Goal: Task Accomplishment & Management: Complete application form

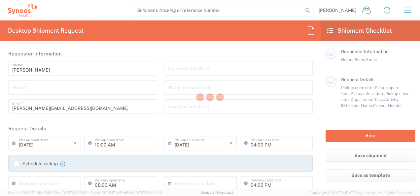
type input "3301"
type input "[GEOGRAPHIC_DATA]"
type input "INC Research Clin Svcs [GEOGRAPHIC_DATA]"
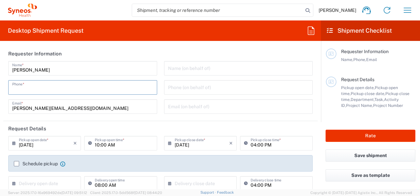
click at [72, 89] on input "tel" at bounding box center [82, 87] width 141 height 12
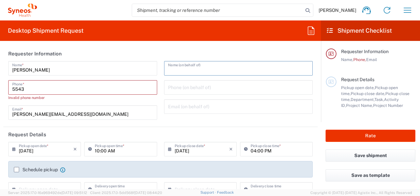
click at [208, 73] on input "text" at bounding box center [238, 68] width 141 height 12
click at [54, 91] on input "5543" at bounding box center [82, 87] width 141 height 12
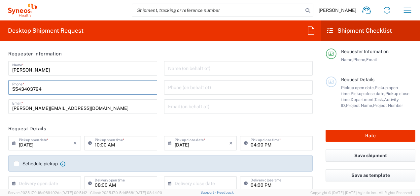
type input "5543403794"
click at [145, 50] on header "Requester Information" at bounding box center [160, 53] width 315 height 15
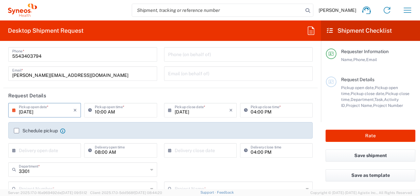
click at [52, 112] on input "[DATE]" at bounding box center [46, 110] width 55 height 12
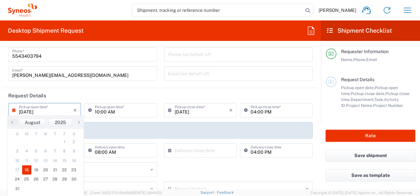
click at [28, 111] on input "[DATE]" at bounding box center [46, 110] width 55 height 12
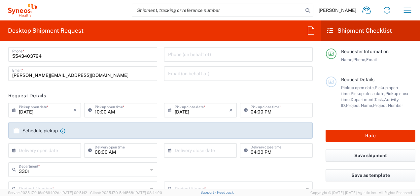
drag, startPoint x: 44, startPoint y: 108, endPoint x: 38, endPoint y: 110, distance: 6.4
click at [44, 109] on input "[DATE]" at bounding box center [46, 110] width 55 height 12
click at [51, 112] on input "[DATE]" at bounding box center [46, 110] width 55 height 12
click at [38, 110] on input "[DATE]" at bounding box center [46, 110] width 55 height 12
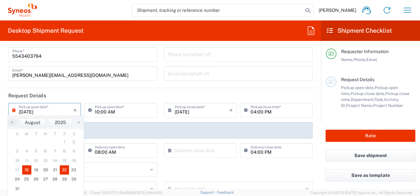
click at [61, 169] on span "22" at bounding box center [65, 170] width 10 height 9
type input "[DATE]"
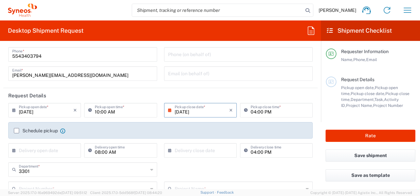
click at [46, 111] on input "[DATE]" at bounding box center [46, 110] width 55 height 12
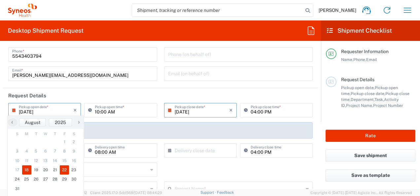
click at [24, 171] on span "18" at bounding box center [27, 170] width 10 height 9
type input "[DATE]"
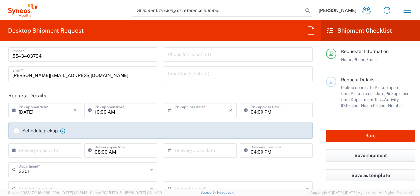
type input "[DATE]"
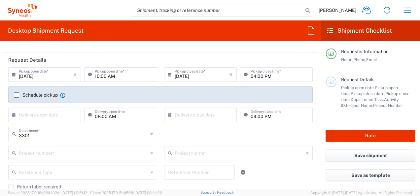
scroll to position [99, 0]
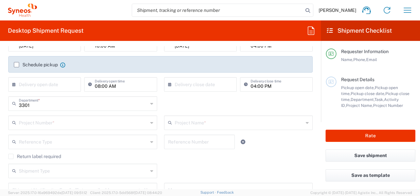
click at [17, 64] on label "Schedule pickup" at bounding box center [36, 64] width 44 height 5
click at [17, 65] on input "Schedule pickup" at bounding box center [17, 65] width 0 height 0
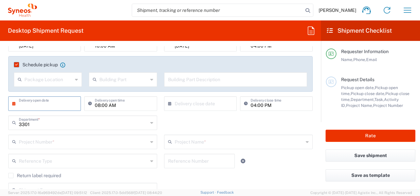
click at [51, 106] on input "text" at bounding box center [46, 103] width 55 height 12
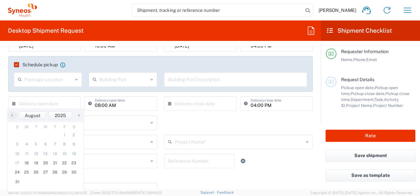
click at [233, 126] on div "3301 Department * 3301 3000 3100 3109 3110 3111 3112 3125 3130 3135 3136 3150 3…" at bounding box center [161, 125] width 312 height 19
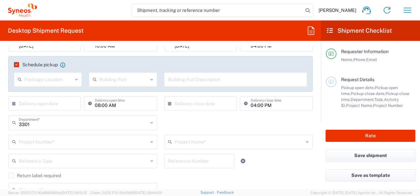
scroll to position [33, 0]
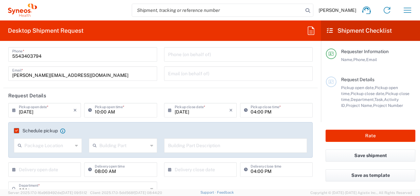
click at [16, 130] on label "Schedule pickup" at bounding box center [36, 130] width 44 height 5
click at [15, 131] on input "Schedule pickup" at bounding box center [15, 131] width 0 height 0
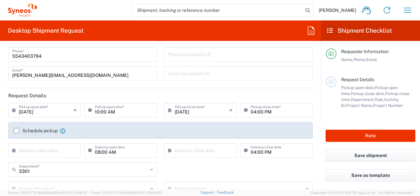
click at [15, 130] on label "Schedule pickup" at bounding box center [36, 130] width 44 height 5
click at [17, 131] on input "Schedule pickup" at bounding box center [17, 131] width 0 height 0
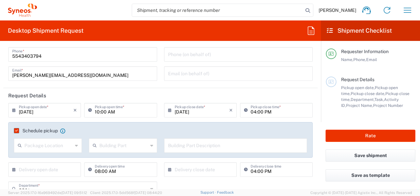
click at [15, 130] on label "Schedule pickup" at bounding box center [36, 130] width 44 height 5
click at [15, 131] on input "Schedule pickup" at bounding box center [15, 131] width 0 height 0
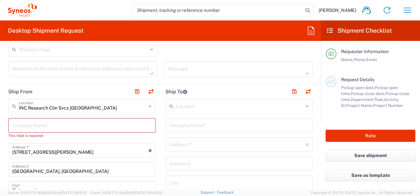
scroll to position [231, 0]
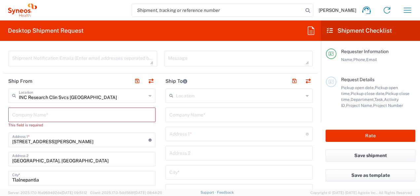
click at [109, 115] on input "text" at bounding box center [81, 115] width 139 height 12
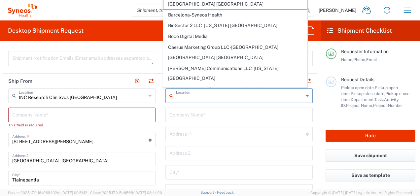
click at [199, 100] on input "text" at bounding box center [240, 96] width 128 height 12
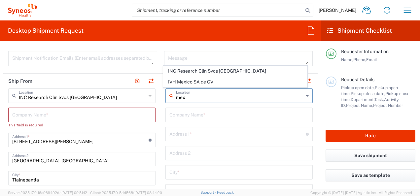
type input "mex"
click at [156, 74] on header "Ship From" at bounding box center [81, 81] width 157 height 15
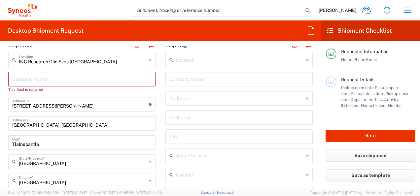
scroll to position [264, 0]
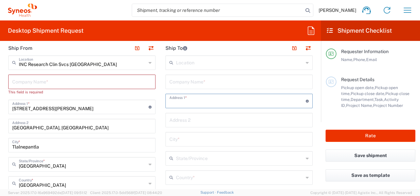
click at [202, 104] on input "text" at bounding box center [238, 101] width 136 height 12
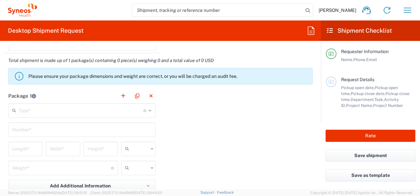
scroll to position [578, 0]
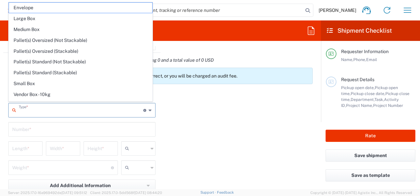
click at [106, 111] on input "text" at bounding box center [81, 110] width 125 height 12
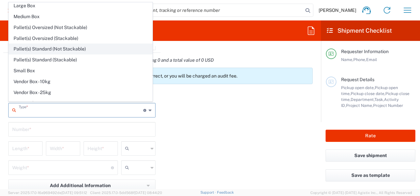
scroll to position [18, 0]
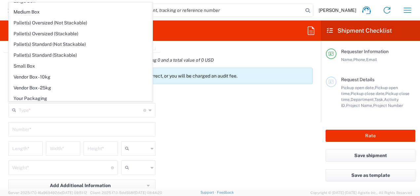
click at [223, 136] on div "Package 1 Type * Material used to package goods Envelope Large Box Medium Box P…" at bounding box center [160, 160] width 315 height 145
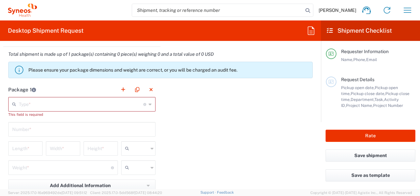
scroll to position [595, 0]
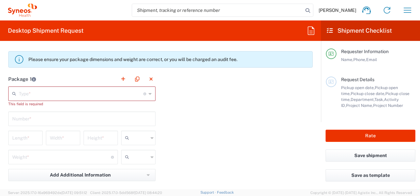
click at [97, 95] on input "text" at bounding box center [81, 94] width 125 height 12
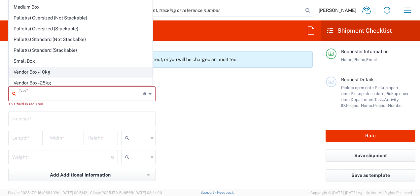
scroll to position [0, 0]
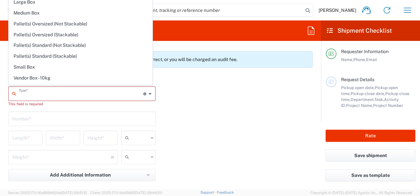
click at [252, 155] on div "Package 1 Type * Material used to package goods Envelope Large Box Medium Box P…" at bounding box center [160, 147] width 315 height 151
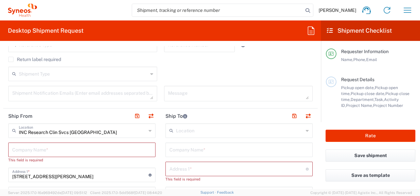
scroll to position [231, 0]
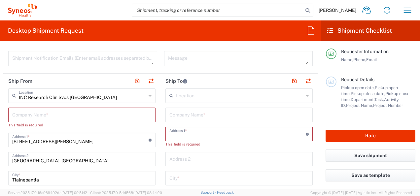
click at [209, 135] on input "text" at bounding box center [238, 134] width 136 height 12
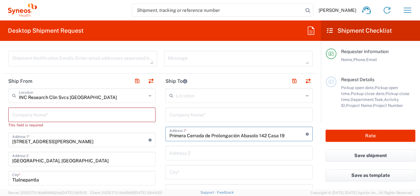
click at [239, 132] on input "Primera Cerrada de Prolongación Abasolo 142 Casa 19" at bounding box center [238, 134] width 136 height 12
click at [286, 135] on input "Primera Cerrada de Prolongación Abasolo 142 Casa 19" at bounding box center [238, 134] width 136 height 12
type input "Primera Cerrada de Prolongación Abasolo 142 Casa 18"
click at [203, 152] on input "text" at bounding box center [239, 153] width 139 height 12
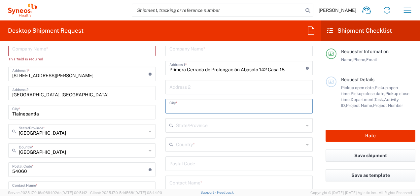
click at [190, 110] on input "text" at bounding box center [239, 106] width 139 height 12
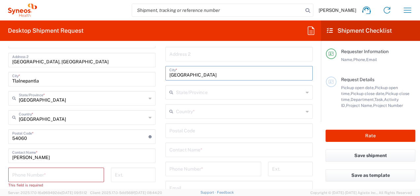
type input "[GEOGRAPHIC_DATA]"
click at [203, 94] on input "text" at bounding box center [240, 92] width 128 height 12
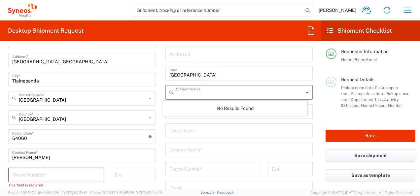
click at [221, 74] on input "[GEOGRAPHIC_DATA]" at bounding box center [239, 73] width 139 height 12
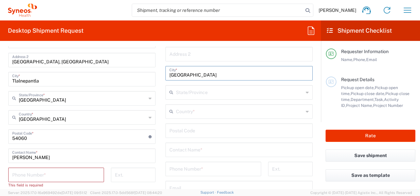
click at [221, 74] on input "[GEOGRAPHIC_DATA]" at bounding box center [239, 73] width 139 height 12
drag, startPoint x: 221, startPoint y: 74, endPoint x: 316, endPoint y: 76, distance: 94.5
click at [137, 73] on div "Ship From INC Research Clin Svcs [GEOGRAPHIC_DATA] Location INC Research Clin S…" at bounding box center [160, 138] width 315 height 326
click at [245, 77] on input "[GEOGRAPHIC_DATA]" at bounding box center [239, 73] width 139 height 12
type input "[GEOGRAPHIC_DATA]"
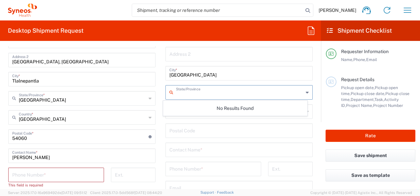
click at [231, 93] on input "text" at bounding box center [240, 92] width 128 height 12
click at [306, 93] on icon at bounding box center [307, 92] width 3 height 11
click at [285, 93] on input "text" at bounding box center [240, 92] width 128 height 12
type input "[GEOGRAPHIC_DATA]"
click at [309, 72] on main "Location [PERSON_NAME] LLC-[GEOGRAPHIC_DATA] [GEOGRAPHIC_DATA] [GEOGRAPHIC_DATA…" at bounding box center [239, 128] width 157 height 278
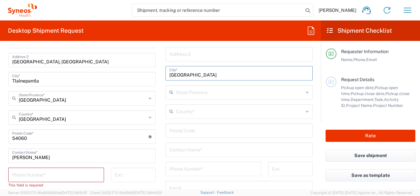
drag, startPoint x: 208, startPoint y: 77, endPoint x: 411, endPoint y: 97, distance: 203.6
click at [134, 77] on div "Ship From INC Research Clin Svcs [GEOGRAPHIC_DATA] Location INC Research Clin S…" at bounding box center [160, 138] width 315 height 326
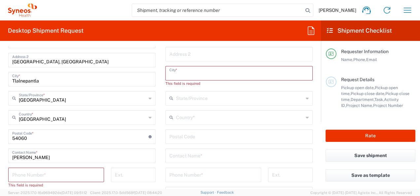
click at [226, 135] on input "undefined" at bounding box center [239, 137] width 139 height 12
click at [213, 117] on input "text" at bounding box center [240, 117] width 128 height 12
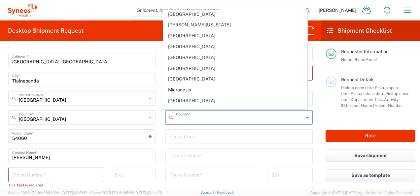
scroll to position [1454, 0]
drag, startPoint x: 189, startPoint y: 59, endPoint x: 264, endPoint y: 86, distance: 79.5
click at [189, 85] on span "[GEOGRAPHIC_DATA]" at bounding box center [235, 90] width 143 height 10
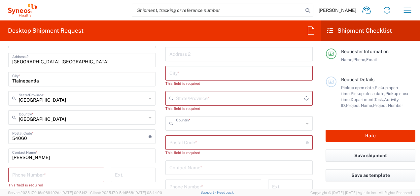
type input "[GEOGRAPHIC_DATA]"
click at [237, 72] on input "text" at bounding box center [239, 73] width 139 height 12
click at [237, 94] on input "text" at bounding box center [240, 98] width 128 height 12
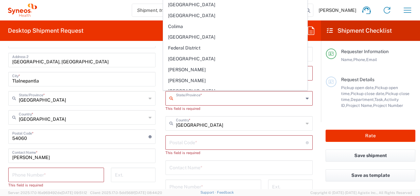
scroll to position [42, 0]
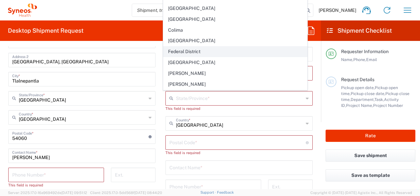
click at [215, 50] on span "Federal District" at bounding box center [235, 52] width 143 height 10
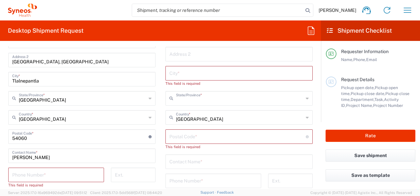
type input "Federal District"
click at [206, 75] on input "text" at bounding box center [239, 73] width 139 height 12
